Goal: Check status: Check status

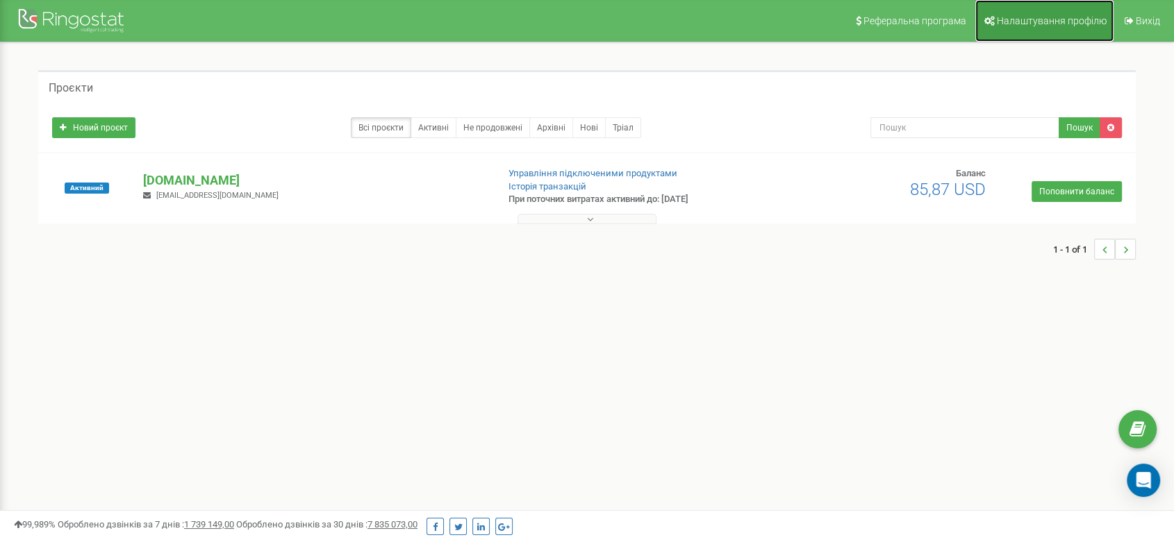
click at [1012, 21] on span "Налаштування профілю" at bounding box center [1051, 20] width 110 height 11
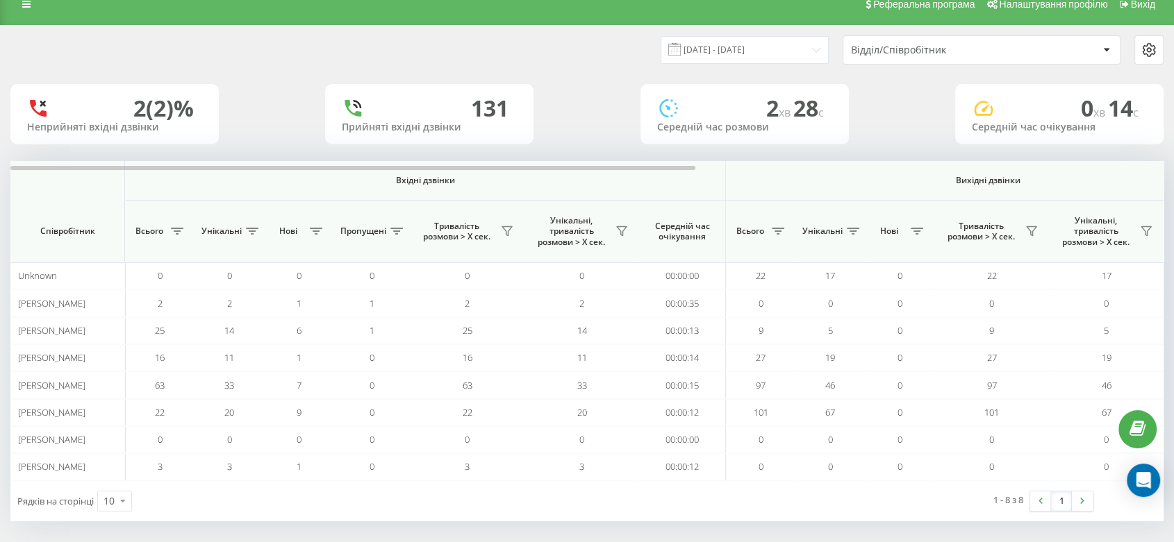
scroll to position [22, 0]
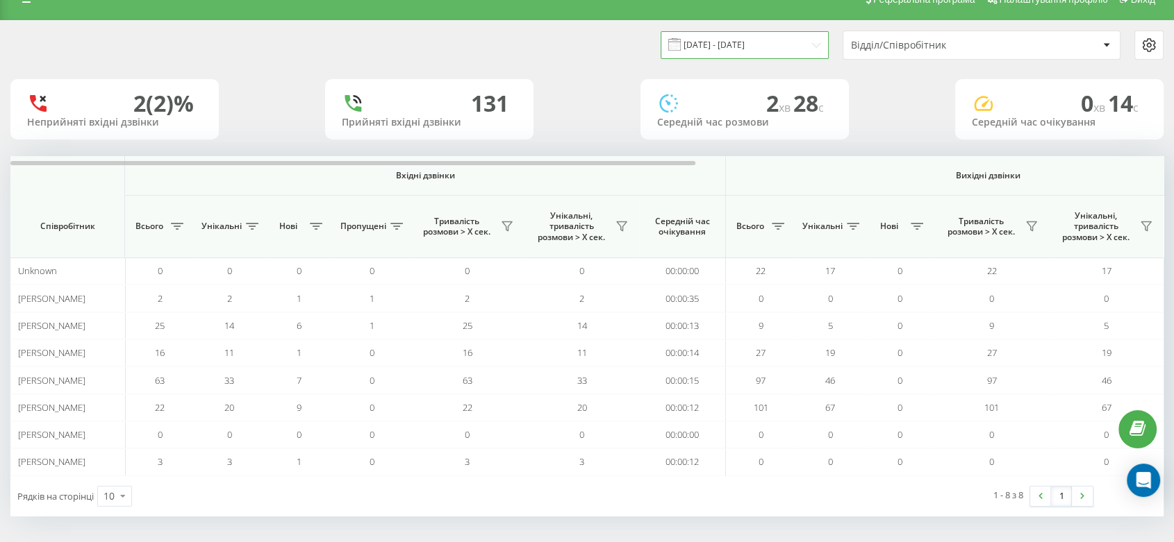
click at [786, 40] on input "05.09.2025 - 11.09.2025" at bounding box center [744, 44] width 168 height 27
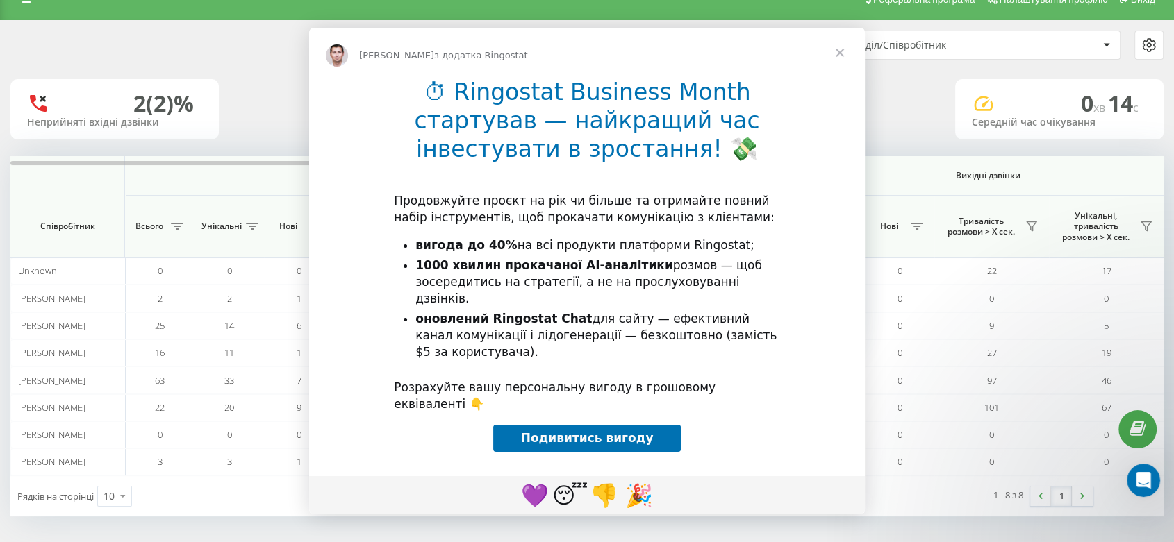
scroll to position [0, 0]
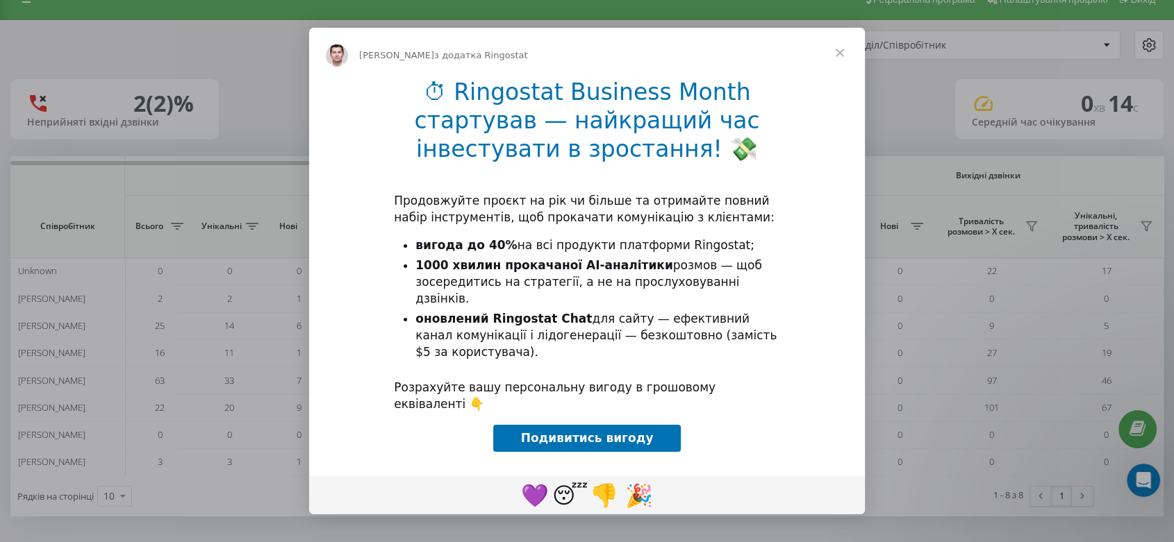
click at [837, 53] on span "Закрити" at bounding box center [840, 53] width 50 height 50
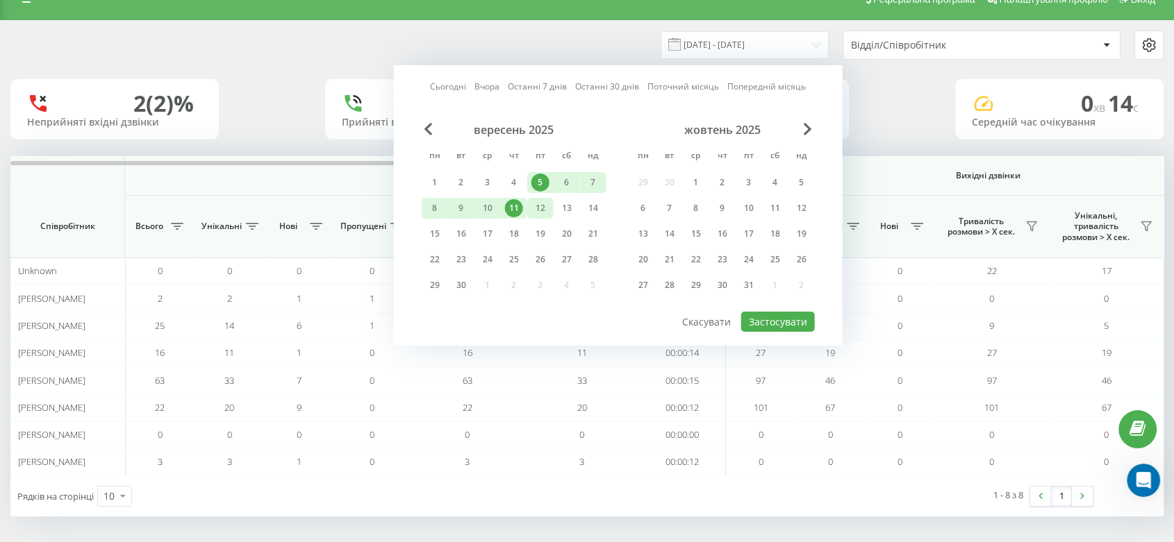
click at [549, 202] on div "12" at bounding box center [540, 208] width 18 height 18
click at [517, 231] on div "18" at bounding box center [514, 234] width 18 height 18
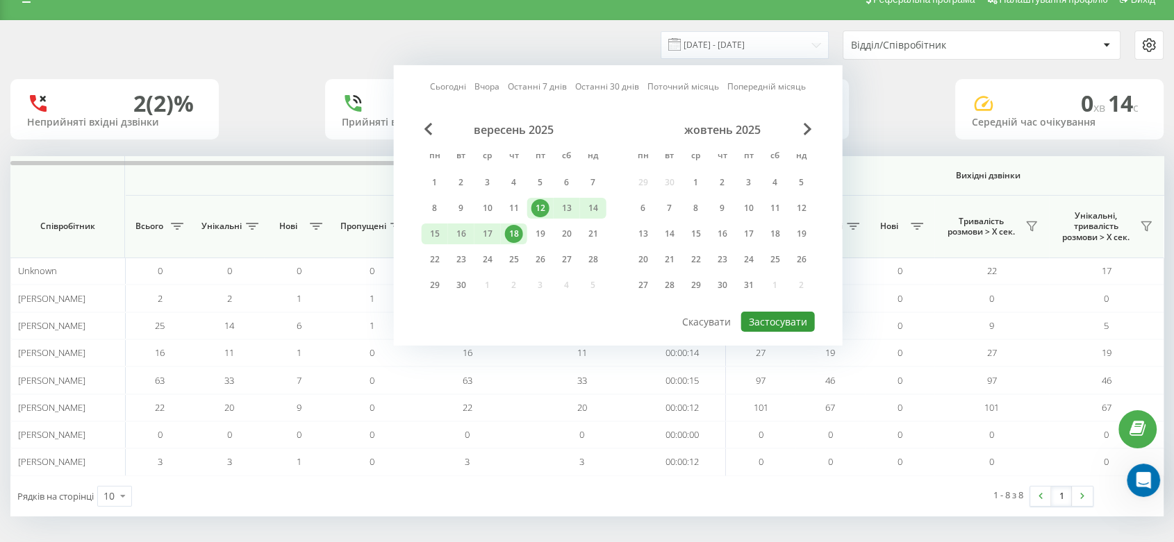
click at [790, 315] on button "Застосувати" at bounding box center [778, 322] width 74 height 20
type input "[DATE] - [DATE]"
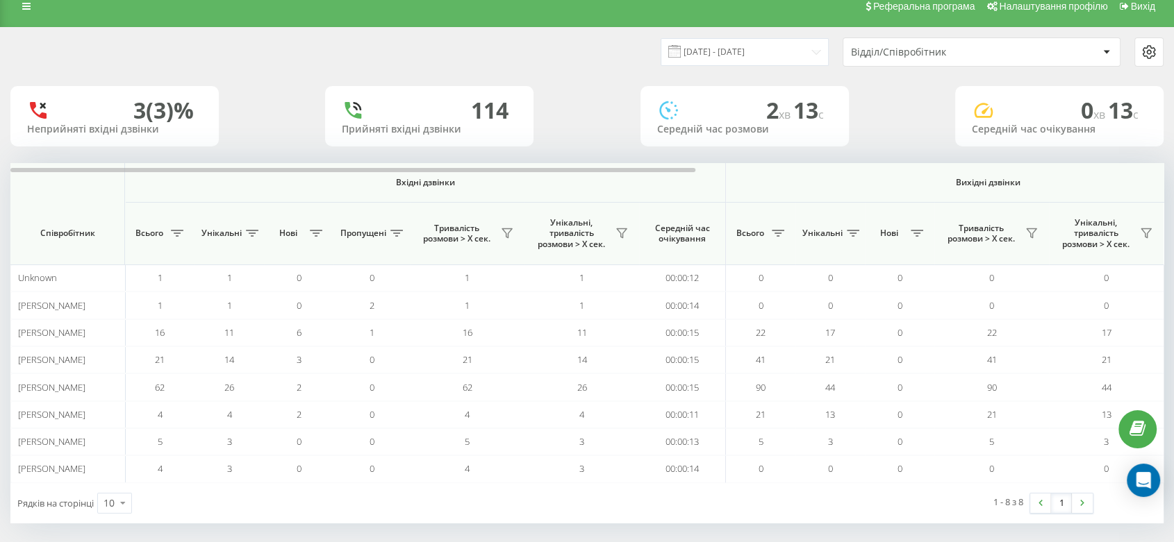
scroll to position [22, 0]
